Goal: Task Accomplishment & Management: Manage account settings

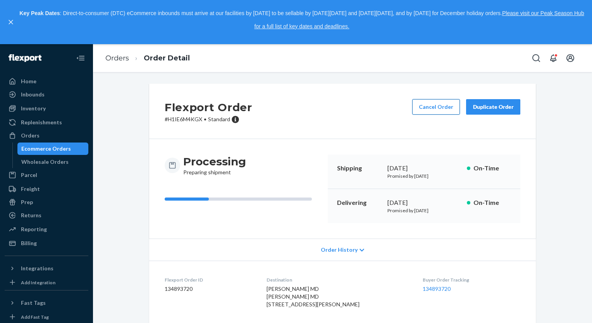
click at [427, 104] on button "Cancel Order" at bounding box center [437, 107] width 48 height 16
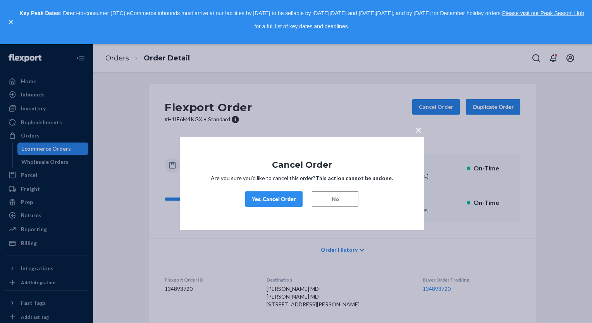
click at [268, 205] on button "Yes, Cancel Order" at bounding box center [273, 200] width 57 height 16
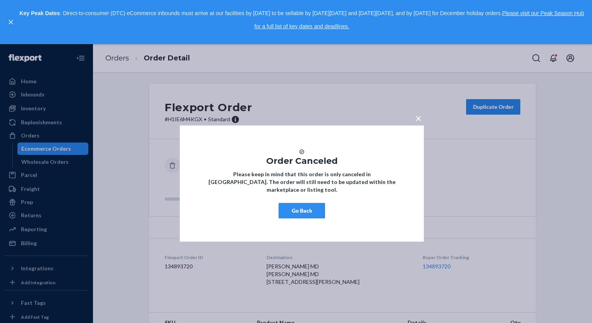
click at [306, 217] on button "Go Back" at bounding box center [302, 211] width 47 height 16
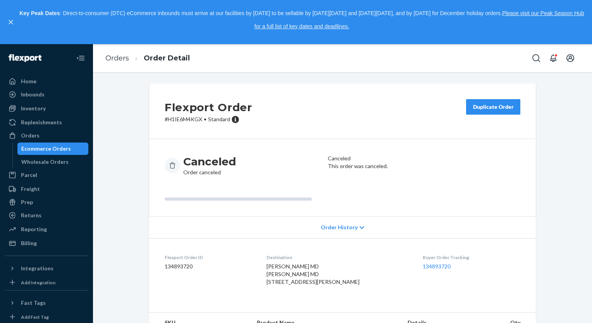
click at [477, 110] on div "Duplicate Order" at bounding box center [493, 107] width 41 height 8
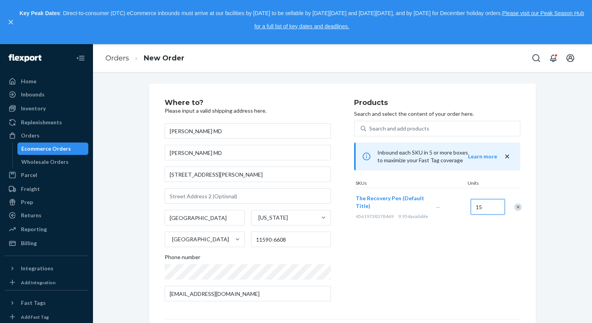
click at [478, 211] on input "15" at bounding box center [488, 207] width 34 height 16
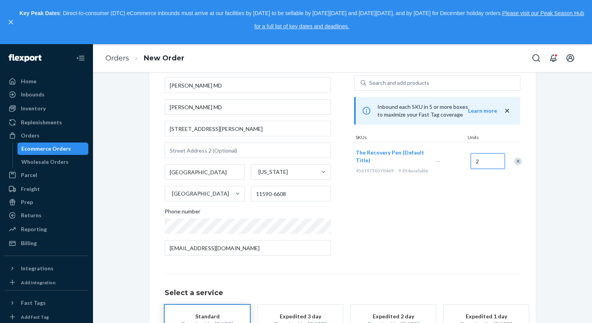
scroll to position [99, 0]
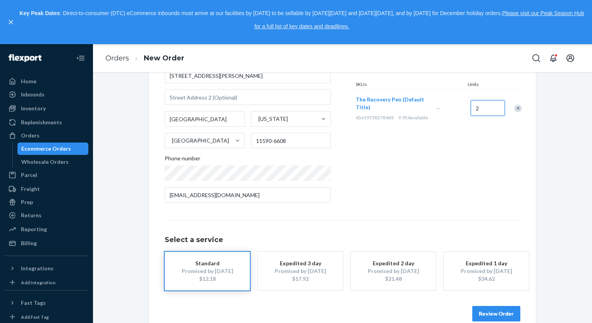
type input "2"
click at [231, 273] on div "Promised by [DATE]" at bounding box center [207, 272] width 62 height 8
click at [487, 311] on button "Review Order" at bounding box center [497, 314] width 48 height 16
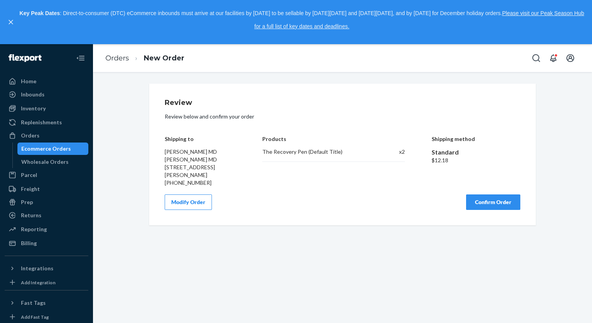
scroll to position [0, 0]
click at [492, 210] on button "Confirm Order" at bounding box center [493, 203] width 54 height 16
